Goal: Task Accomplishment & Management: Use online tool/utility

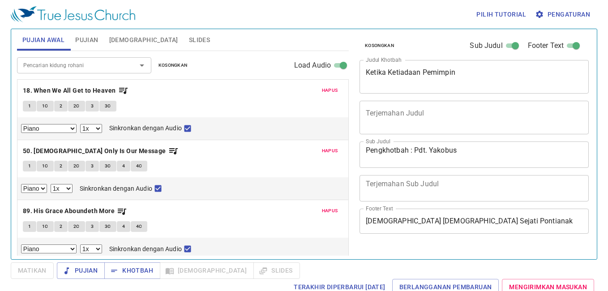
select select "1"
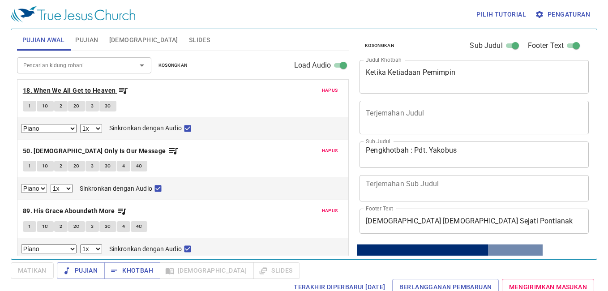
click at [124, 89] on icon "button" at bounding box center [123, 90] width 11 height 11
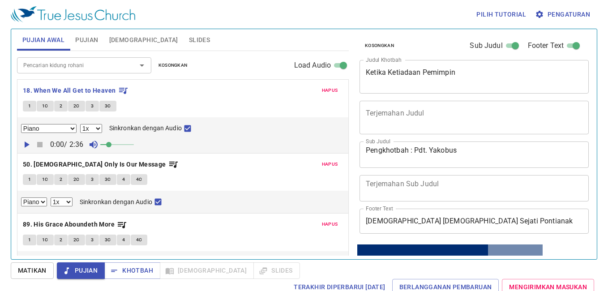
click at [561, 7] on button "Pengaturan" at bounding box center [563, 14] width 60 height 17
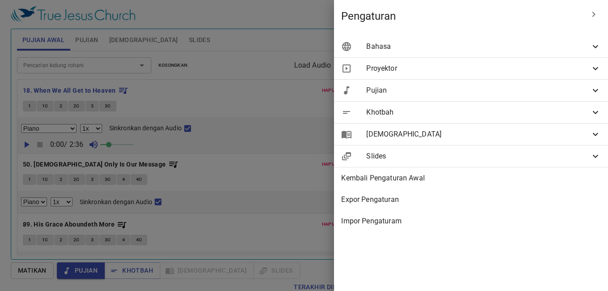
click at [515, 49] on span "Bahasa" at bounding box center [478, 46] width 224 height 11
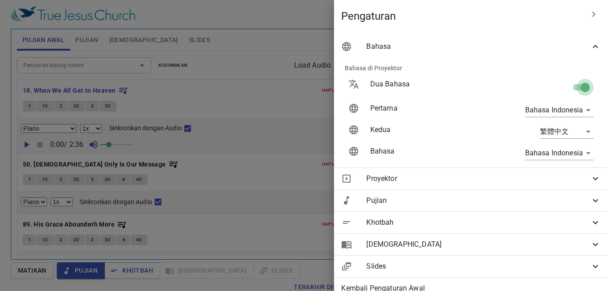
drag, startPoint x: 572, startPoint y: 88, endPoint x: 555, endPoint y: 90, distance: 17.6
click at [572, 88] on input "checkbox" at bounding box center [585, 89] width 51 height 17
checkbox input "false"
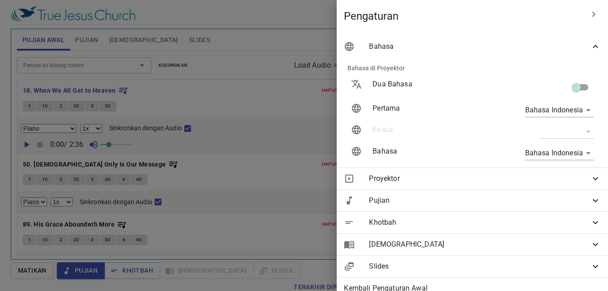
click at [264, 142] on div at bounding box center [304, 145] width 608 height 291
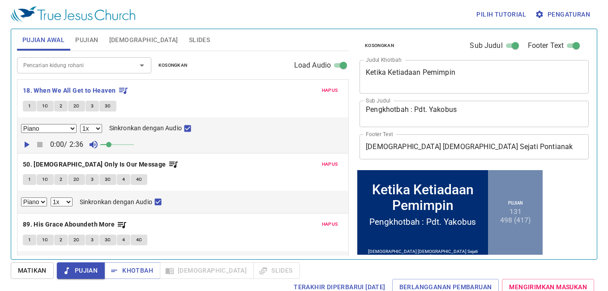
click at [462, 84] on textarea "Ketika Ketiadaan Pemimpin" at bounding box center [474, 76] width 217 height 17
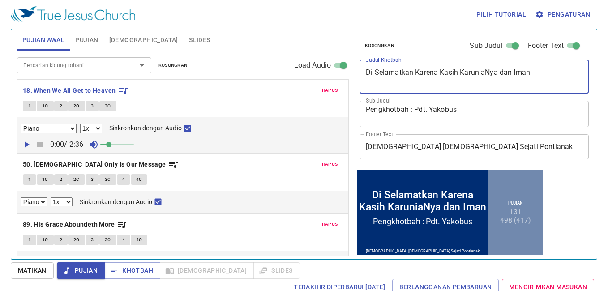
type textarea "Di Selamatkan Karena Kasih KaruniaNya dan Iman"
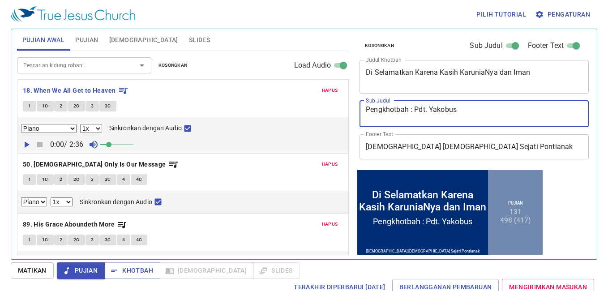
click at [426, 108] on textarea "Pengkhotbah : Pdt. Yakobus" at bounding box center [474, 113] width 217 height 17
type textarea "[PERSON_NAME] : [PERSON_NAME]"
click at [330, 84] on div "Hapus 18. When We All Get to Heaven 1 1C 2 2C 3 3C Piano Piano (3 verses) 0.6x …" at bounding box center [182, 116] width 331 height 73
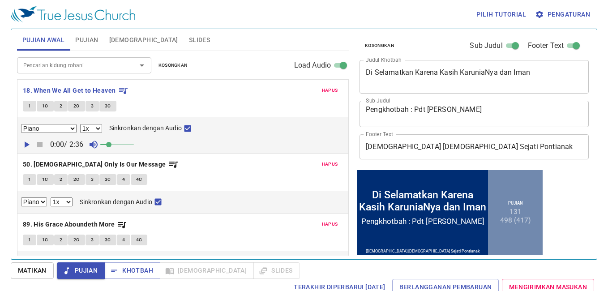
click at [323, 88] on span "Hapus" at bounding box center [330, 90] width 16 height 8
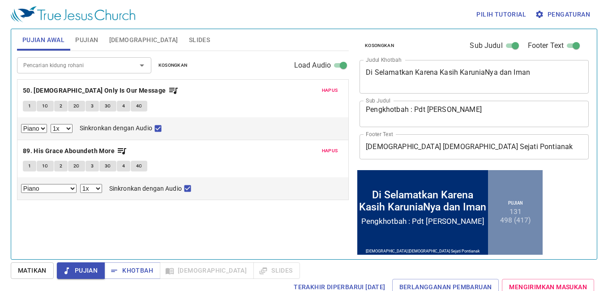
click at [323, 88] on span "Hapus" at bounding box center [330, 90] width 16 height 8
click at [323, 147] on span "Hapus" at bounding box center [330, 151] width 16 height 8
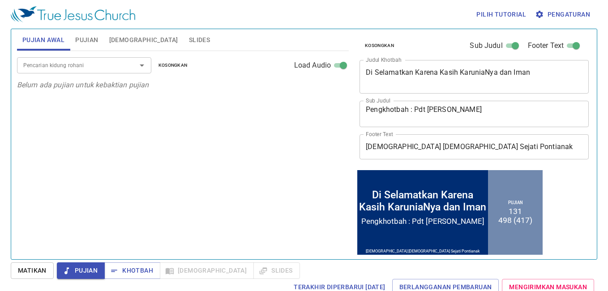
click at [90, 64] on input "Pencarian kidung rohani" at bounding box center [71, 65] width 103 height 10
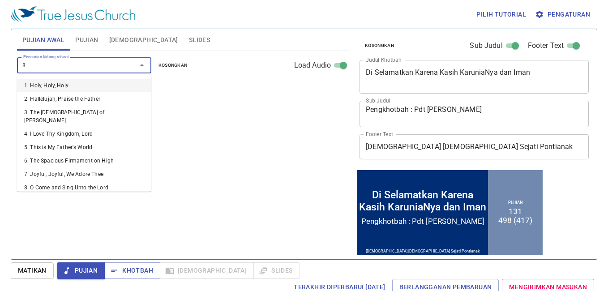
type input "89"
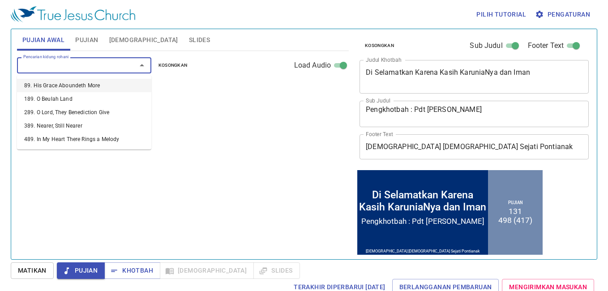
select select "1"
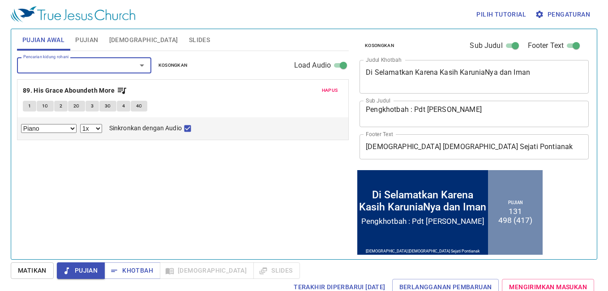
click at [90, 64] on input "Pencarian kidung rohani" at bounding box center [71, 65] width 103 height 10
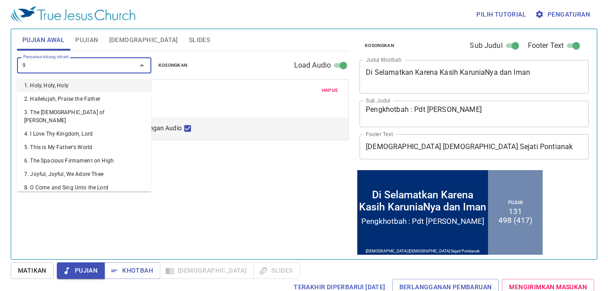
type input "96"
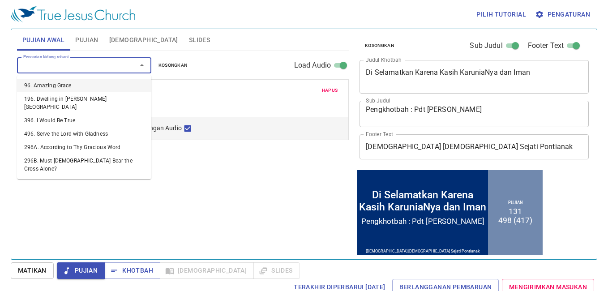
select select "1"
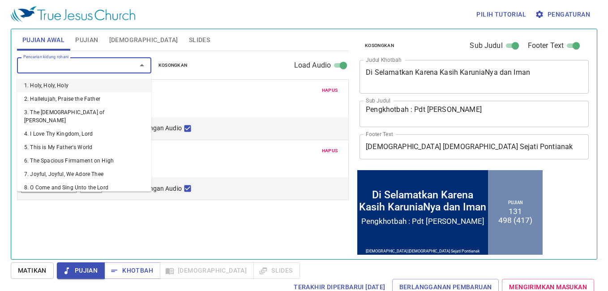
click at [90, 64] on input "Pencarian kidung rohani" at bounding box center [71, 65] width 103 height 10
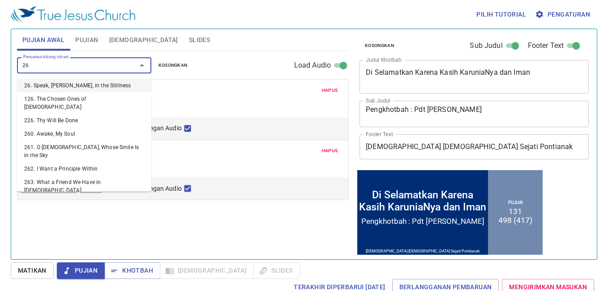
type input "266"
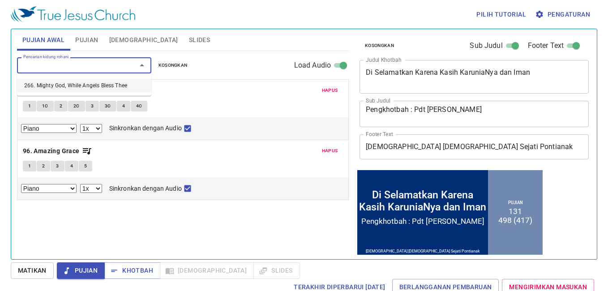
select select "1"
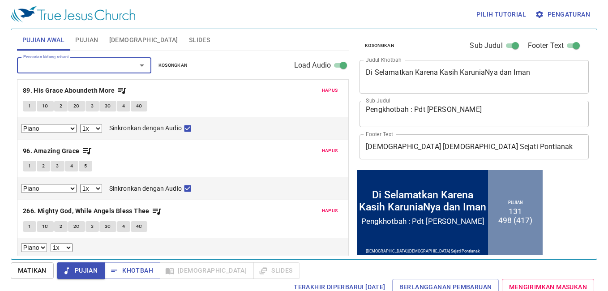
click at [322, 211] on span "Hapus" at bounding box center [330, 211] width 16 height 8
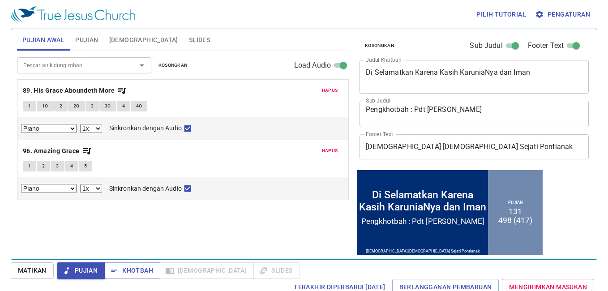
click at [62, 65] on input "Pencarian kidung rohani" at bounding box center [71, 65] width 103 height 10
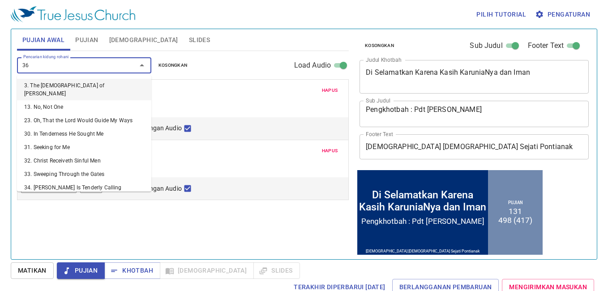
type input "366"
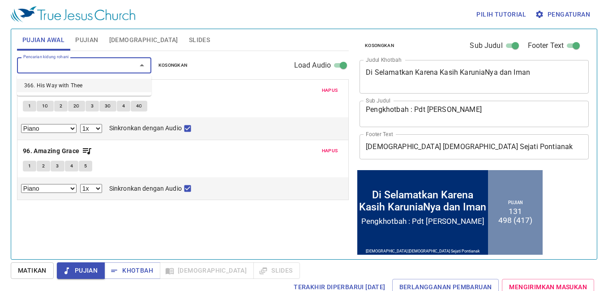
select select "1"
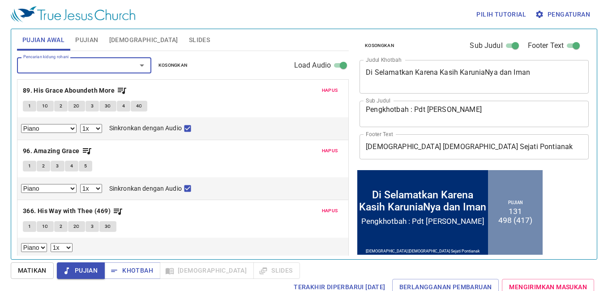
click at [318, 202] on div "Hapus 366. His Way with Thee (469) 1 1C 2 2C 3 3C Piano 0.6x 0.7x 0.8x 0.9x 1x …" at bounding box center [182, 228] width 331 height 57
click at [317, 208] on button "Hapus" at bounding box center [330, 211] width 27 height 11
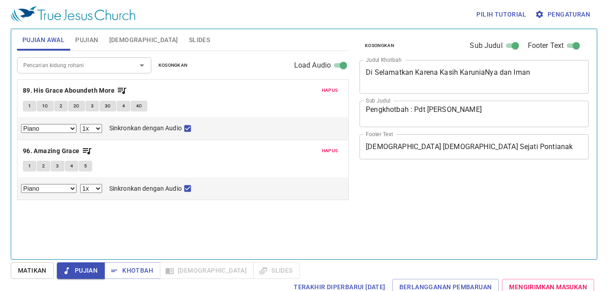
select select "1"
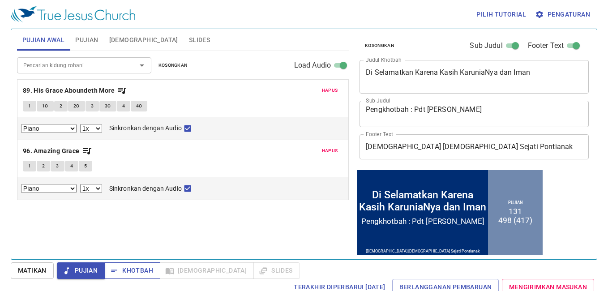
click at [123, 265] on button "Khotbah" at bounding box center [132, 270] width 56 height 17
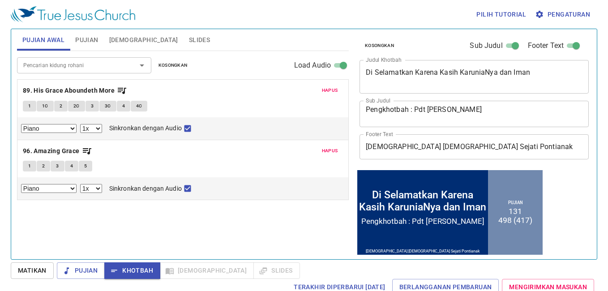
click at [73, 39] on button "Pujian" at bounding box center [87, 40] width 34 height 22
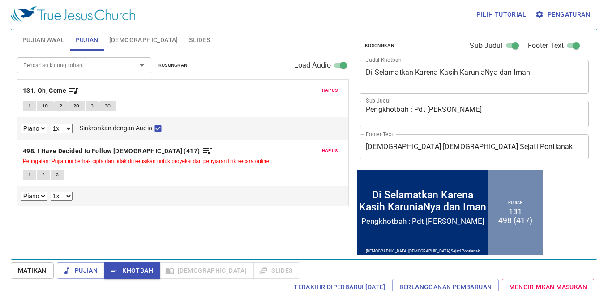
click at [327, 90] on span "Hapus" at bounding box center [330, 90] width 16 height 8
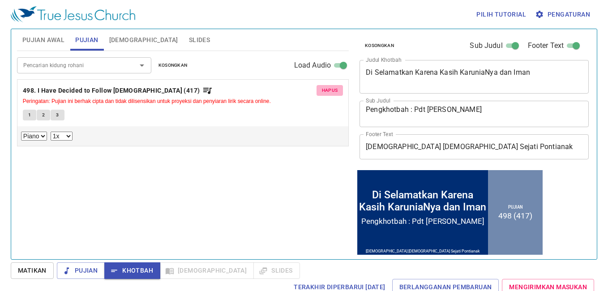
click at [327, 90] on span "Hapus" at bounding box center [330, 90] width 16 height 8
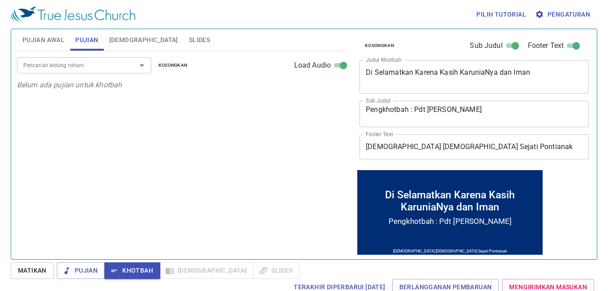
click at [84, 72] on div "Pencarian kidung rohani" at bounding box center [84, 65] width 134 height 16
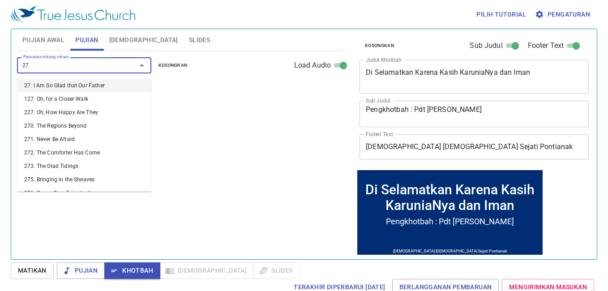
type input "276"
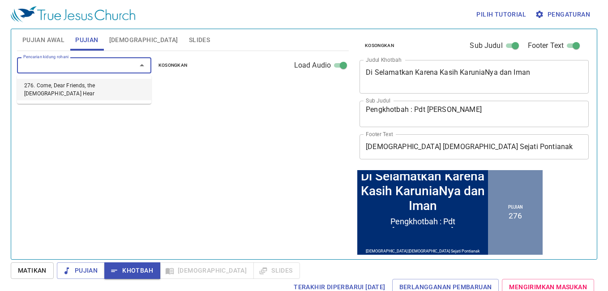
select select "1"
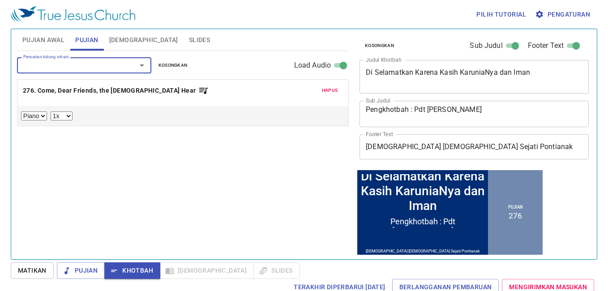
click at [123, 47] on button "[DEMOGRAPHIC_DATA]" at bounding box center [144, 40] width 80 height 22
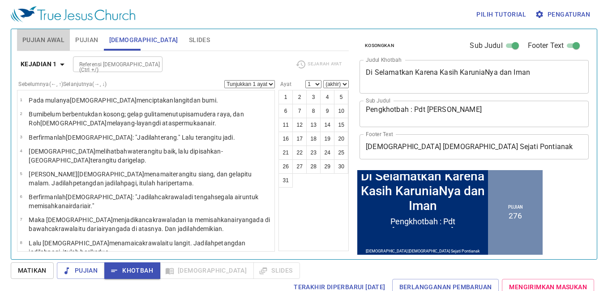
click at [66, 40] on button "Pujian Awal" at bounding box center [43, 40] width 53 height 22
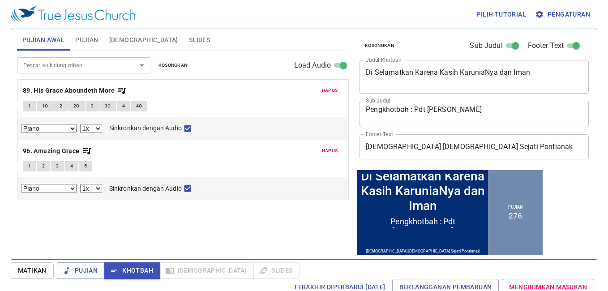
click at [77, 46] on button "Pujian" at bounding box center [87, 40] width 34 height 22
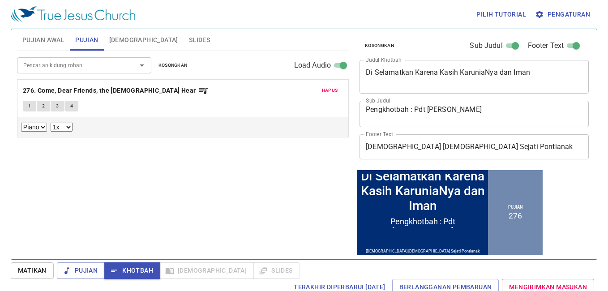
click at [73, 61] on input "Pencarian kidung rohani" at bounding box center [71, 65] width 103 height 10
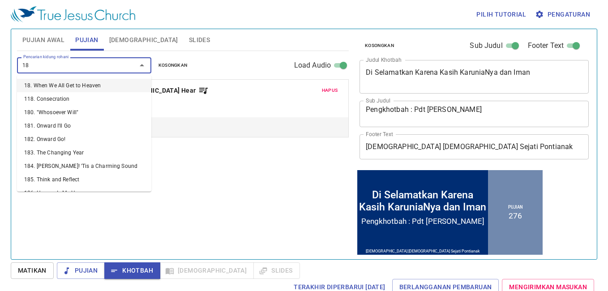
type input "180"
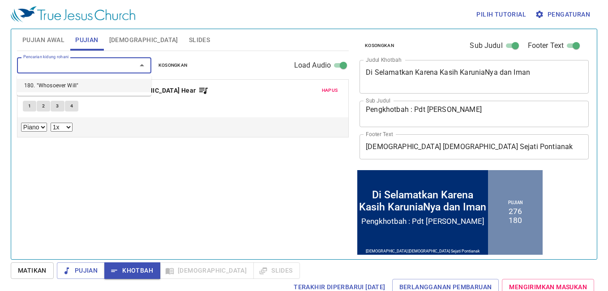
select select "1"
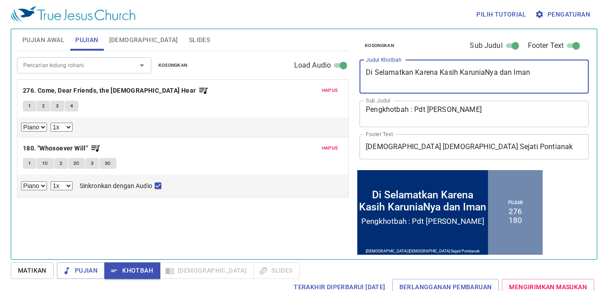
click at [438, 75] on textarea "Di Selamatkan Karena Kasih KaruniaNya dan Iman" at bounding box center [474, 76] width 217 height 17
click at [499, 71] on textarea "Di Selamatkan Karena Kasih KaruniaNya dan Iman" at bounding box center [474, 76] width 217 height 17
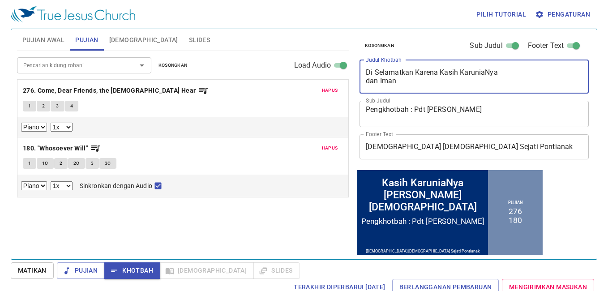
type textarea "Di Selamatkan Karena Kasih KaruniaNya dan Iman"
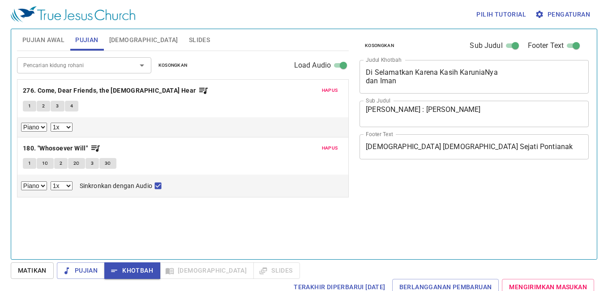
select select "1"
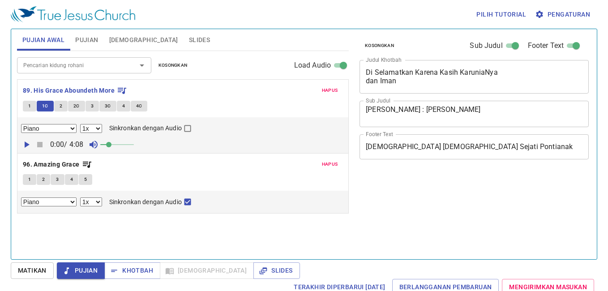
select select "1"
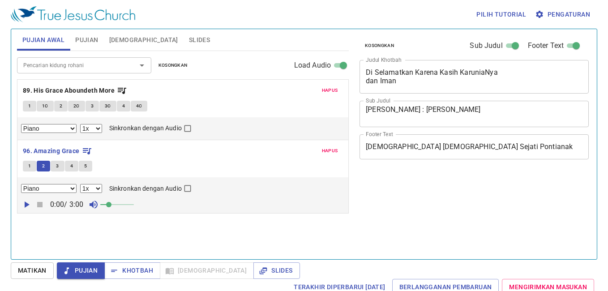
select select "1"
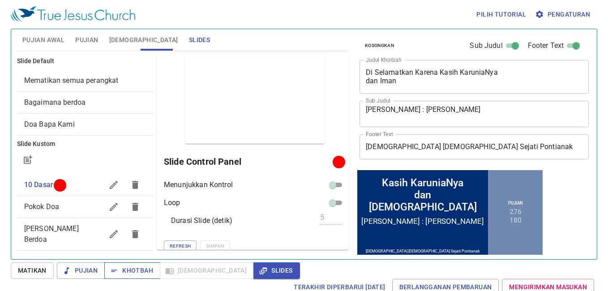
click at [121, 283] on div "Pilih tutorial Pengaturan Pujian Awal Pujian Alkitab Slides Pencarian kidung ro…" at bounding box center [304, 145] width 608 height 291
click at [127, 274] on span "Khotbah" at bounding box center [133, 270] width 42 height 11
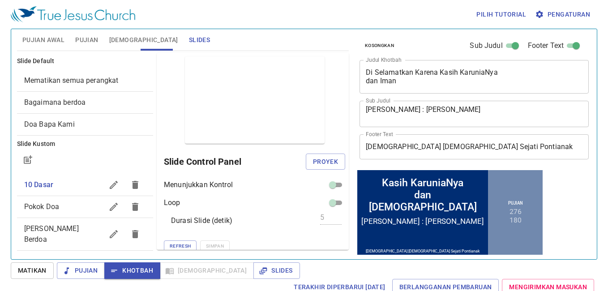
scroll to position [19, 0]
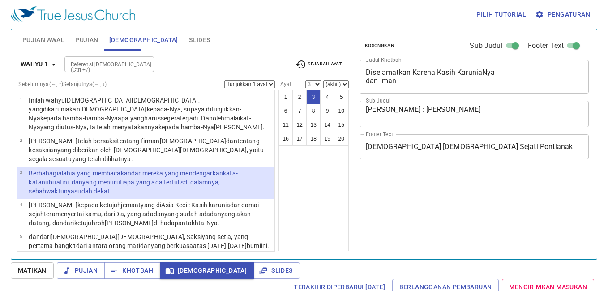
select select "3"
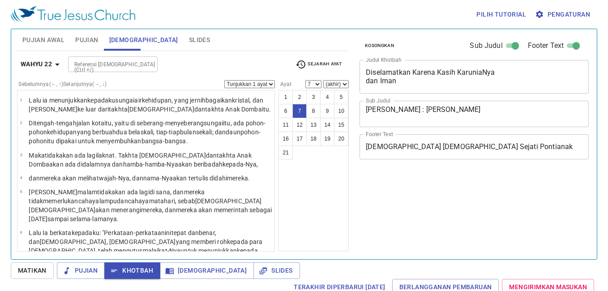
select select "7"
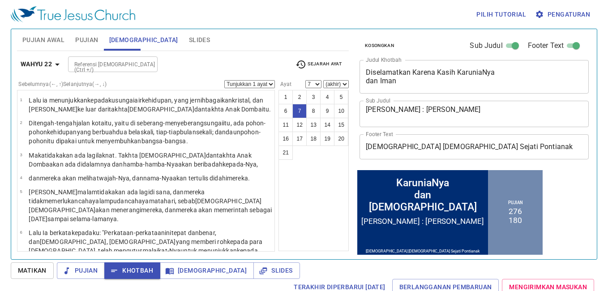
scroll to position [90, 0]
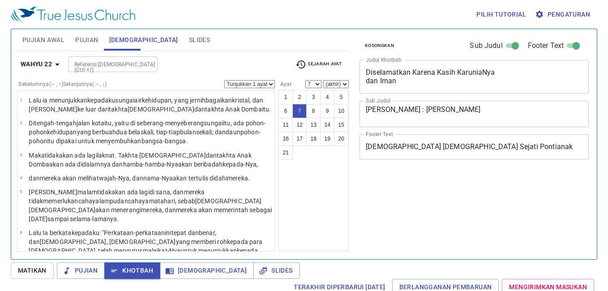
select select "7"
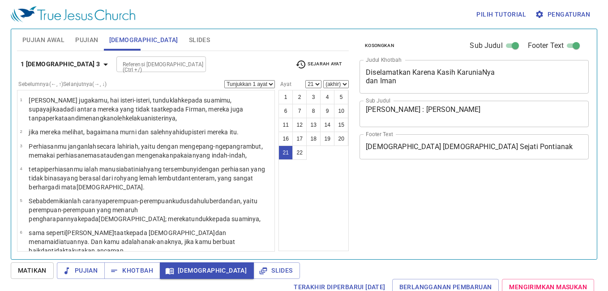
select select "21"
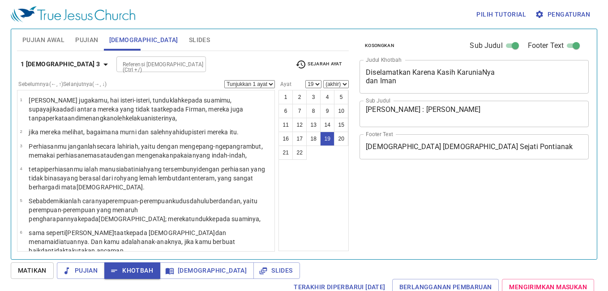
select select "19"
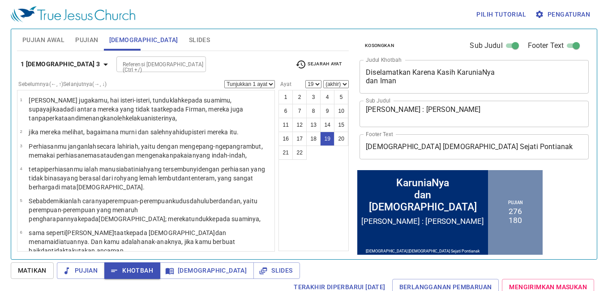
scroll to position [468, 0]
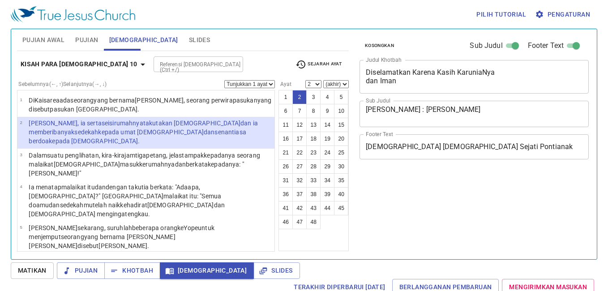
select select "2"
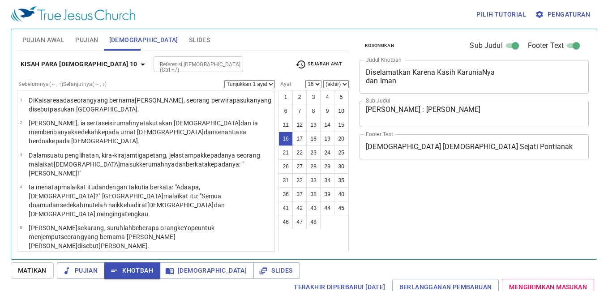
select select "16"
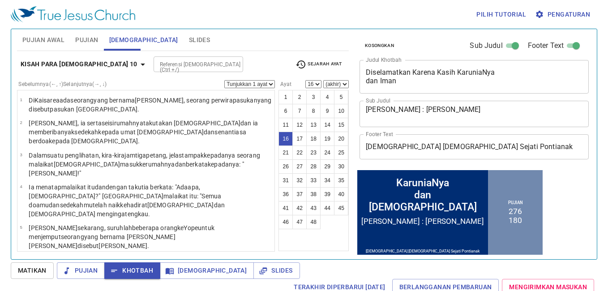
scroll to position [314, 0]
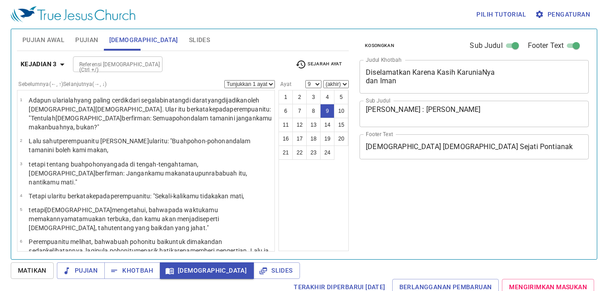
select select "9"
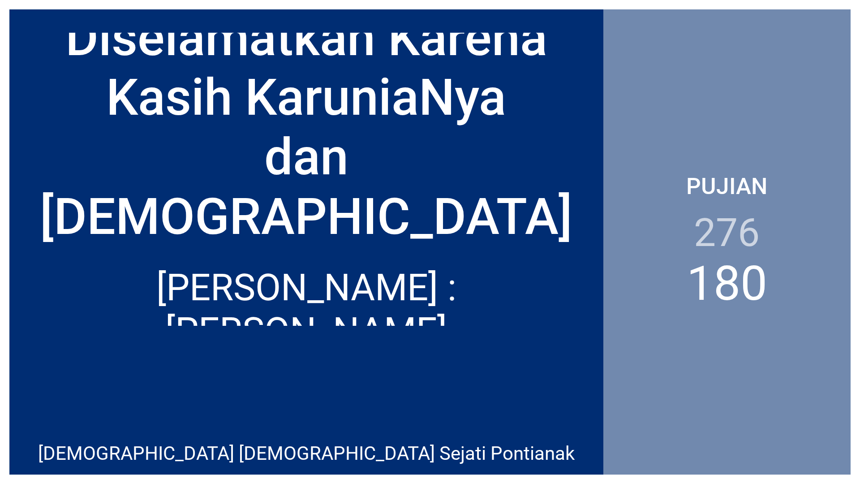
click at [257, 260] on div "[PERSON_NAME] : [PERSON_NAME]" at bounding box center [306, 291] width 594 height 70
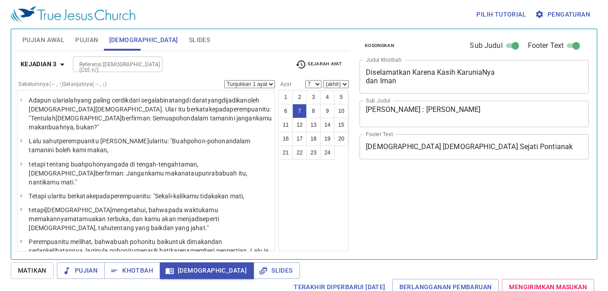
select select "7"
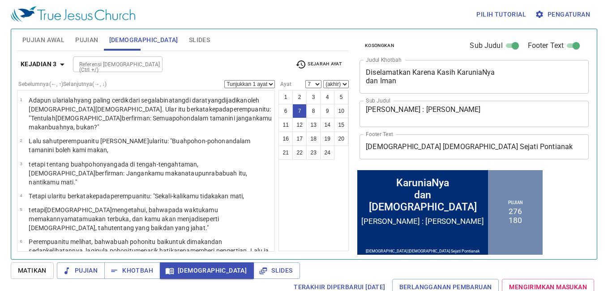
click at [100, 60] on input "Referensi [DEMOGRAPHIC_DATA] (Ctrl +/)" at bounding box center [110, 64] width 69 height 10
type input "1"
click at [102, 68] on input "1" at bounding box center [110, 64] width 69 height 10
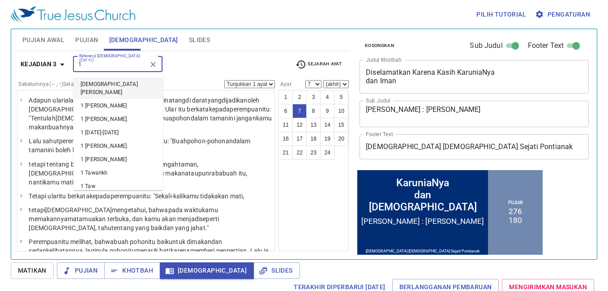
scroll to position [134, 0]
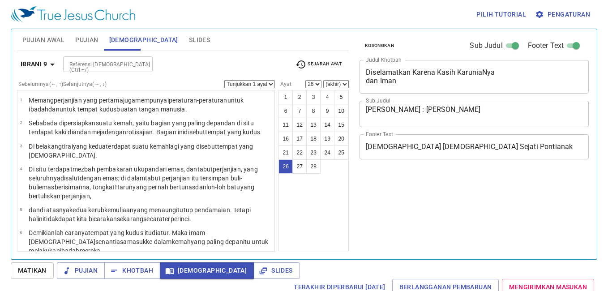
select select "26"
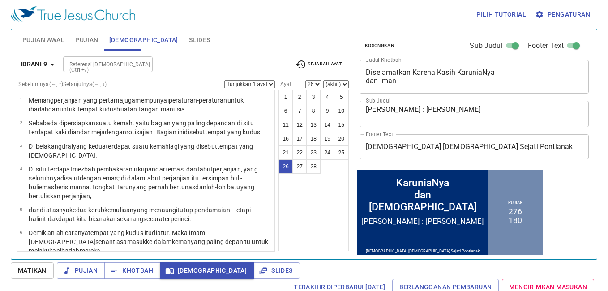
scroll to position [647, 0]
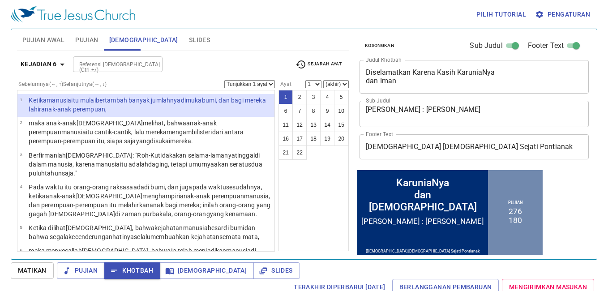
scroll to position [432, 0]
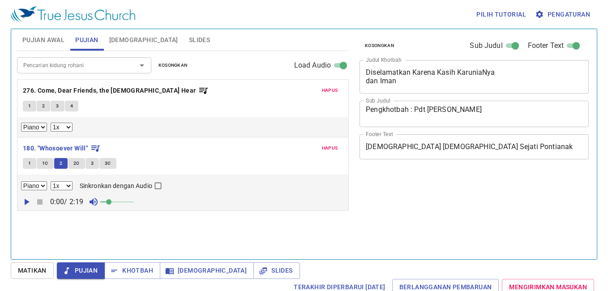
select select "1"
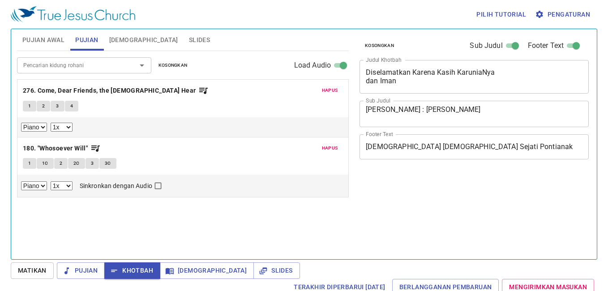
select select "1"
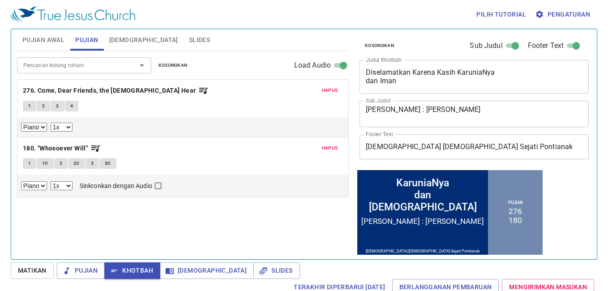
click at [55, 43] on span "Pujian Awal" at bounding box center [43, 39] width 42 height 11
click at [130, 41] on span "[DEMOGRAPHIC_DATA]" at bounding box center [143, 39] width 69 height 11
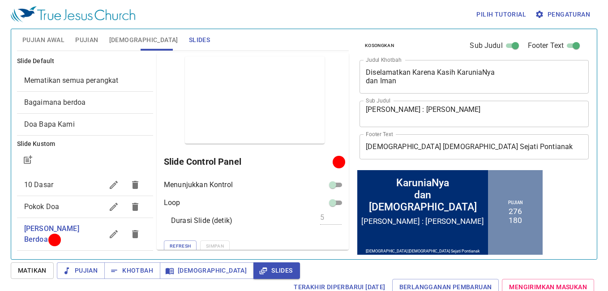
scroll to position [19, 0]
